Goal: Navigation & Orientation: Find specific page/section

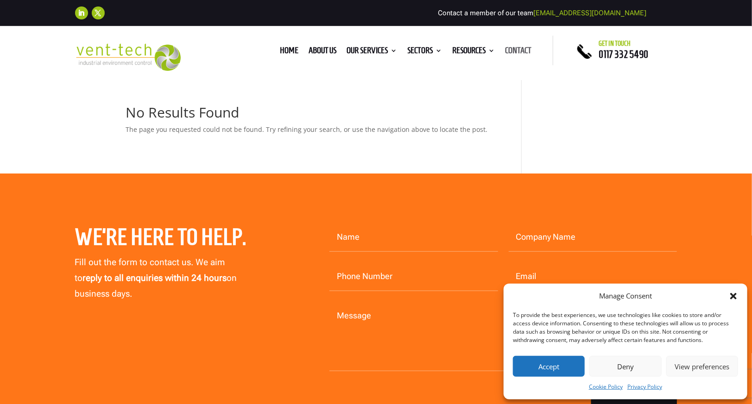
click at [527, 47] on link "Contact" at bounding box center [519, 52] width 26 height 10
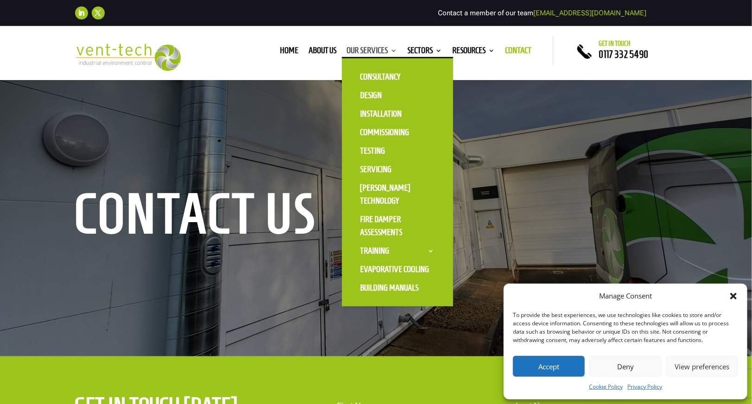
click at [373, 50] on link "Our Services" at bounding box center [372, 52] width 51 height 10
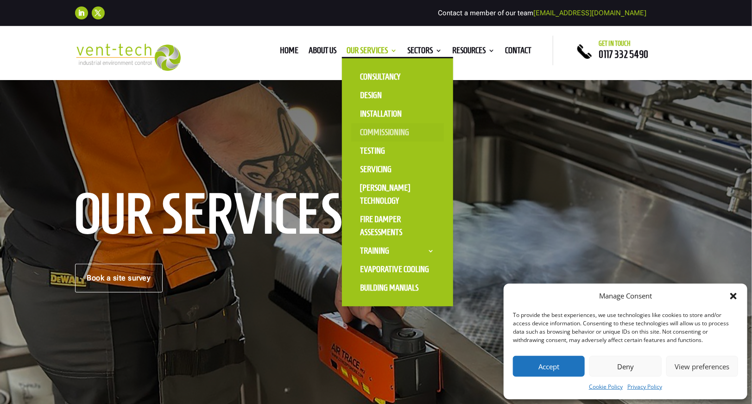
click at [369, 129] on link "Commissioning" at bounding box center [397, 132] width 93 height 19
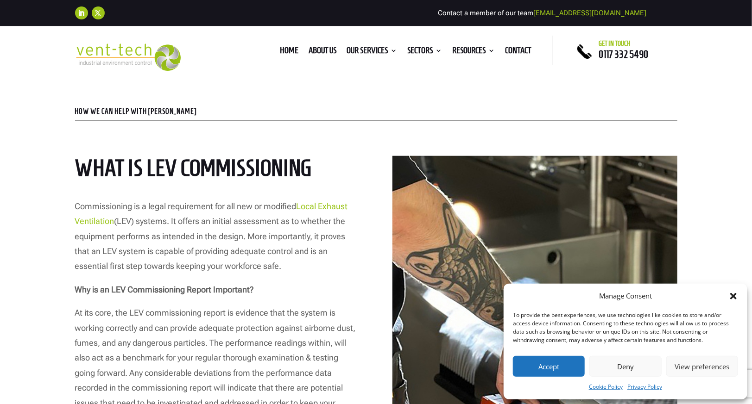
scroll to position [371, 0]
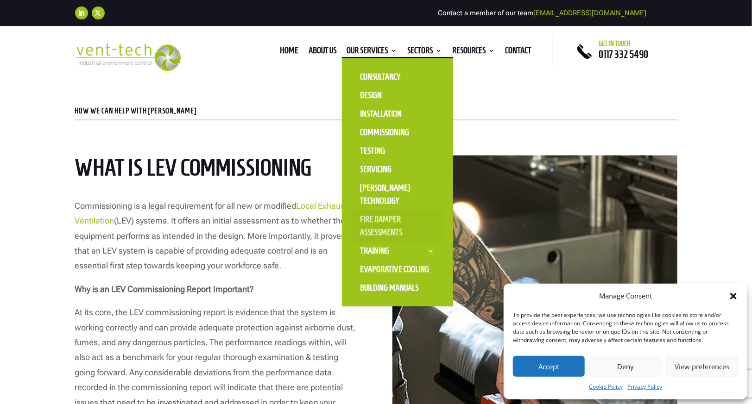
click at [376, 219] on link "Fire Damper Assessments" at bounding box center [397, 226] width 93 height 32
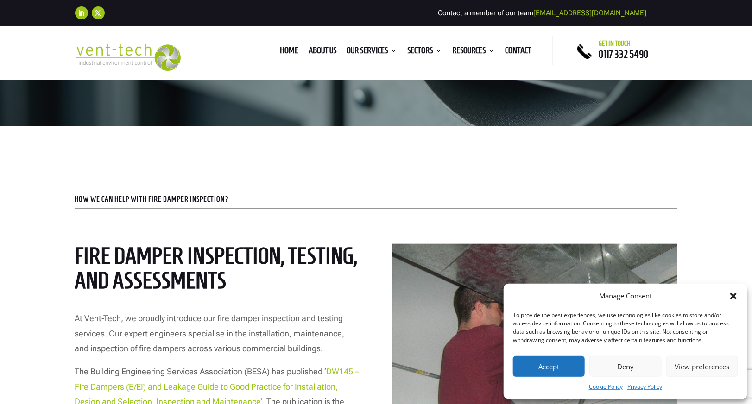
scroll to position [185, 0]
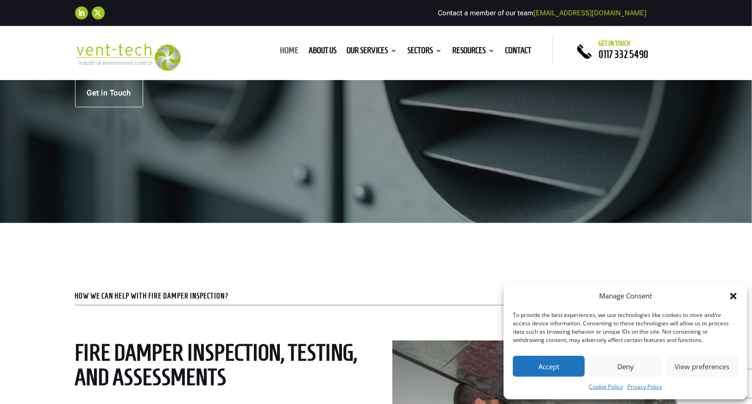
click at [288, 53] on link "Home" at bounding box center [289, 52] width 19 height 10
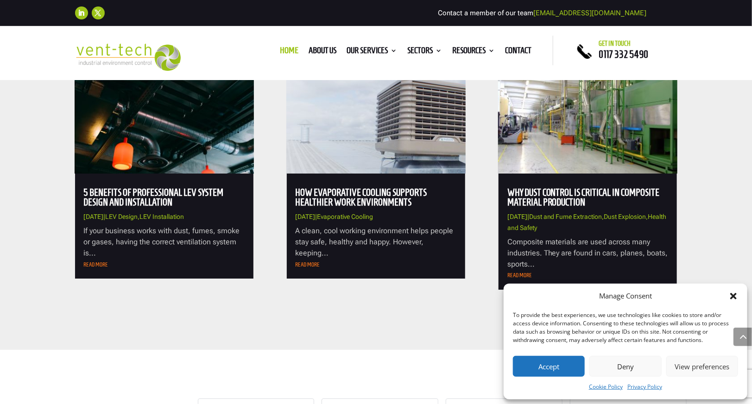
scroll to position [3336, 0]
